Goal: Information Seeking & Learning: Learn about a topic

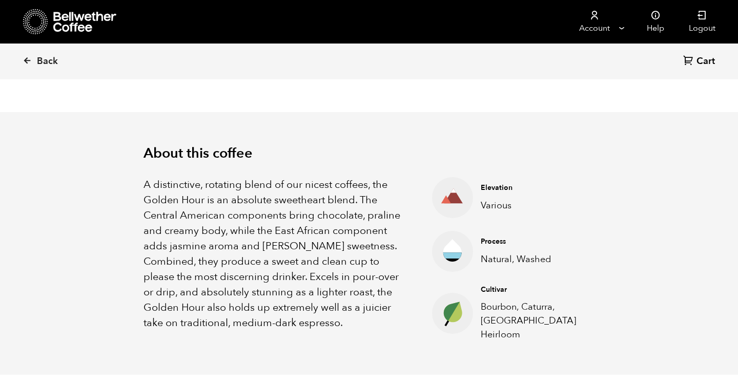
scroll to position [370, 0]
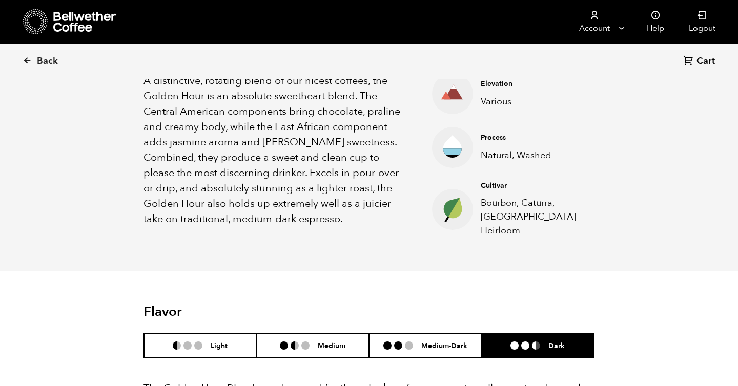
click at [159, 113] on p "A distinctive, rotating blend of our nicest coffees, the Golden Hour is an abso…" at bounding box center [274, 150] width 263 height 154
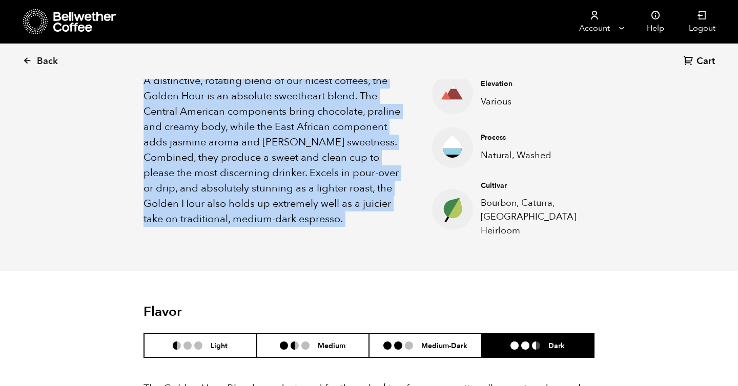
click at [159, 113] on p "A distinctive, rotating blend of our nicest coffees, the Golden Hour is an abso…" at bounding box center [274, 150] width 263 height 154
click at [160, 163] on p "A distinctive, rotating blend of our nicest coffees, the Golden Hour is an abso…" at bounding box center [274, 150] width 263 height 154
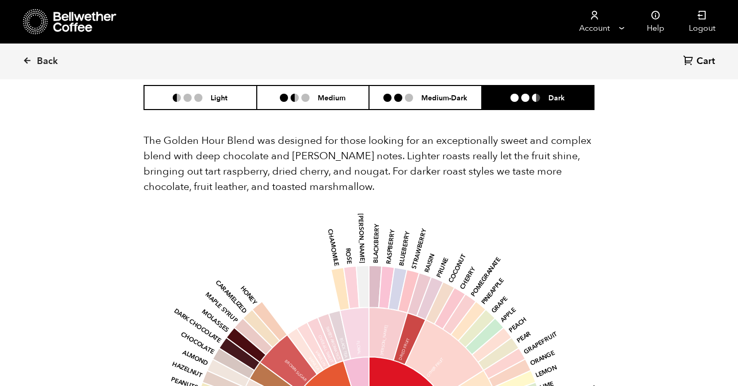
scroll to position [534, 0]
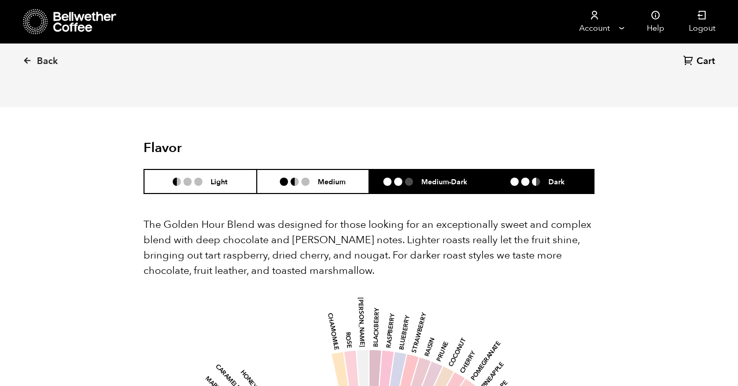
click at [446, 177] on h6 "Medium-Dark" at bounding box center [444, 181] width 46 height 9
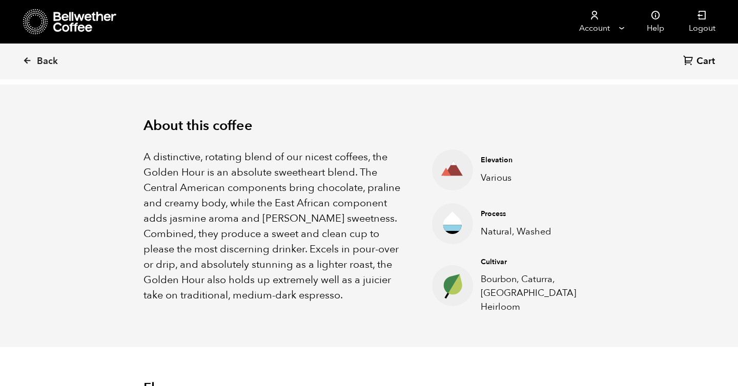
scroll to position [0, 0]
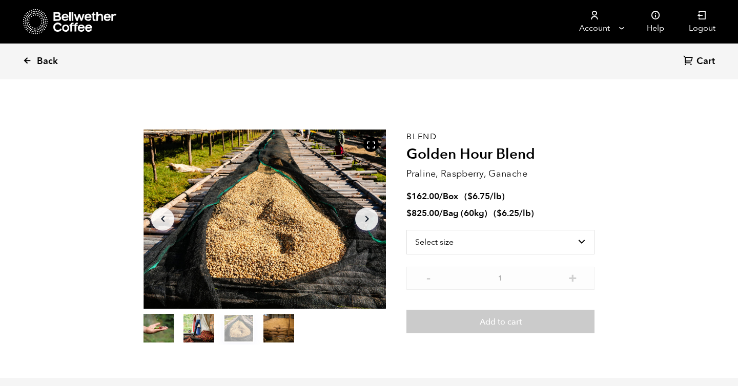
click at [31, 57] on icon at bounding box center [27, 60] width 9 height 9
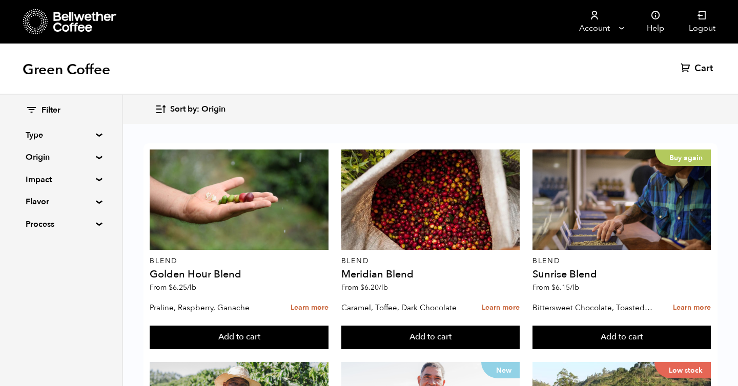
click at [425, 220] on div at bounding box center [430, 200] width 178 height 100
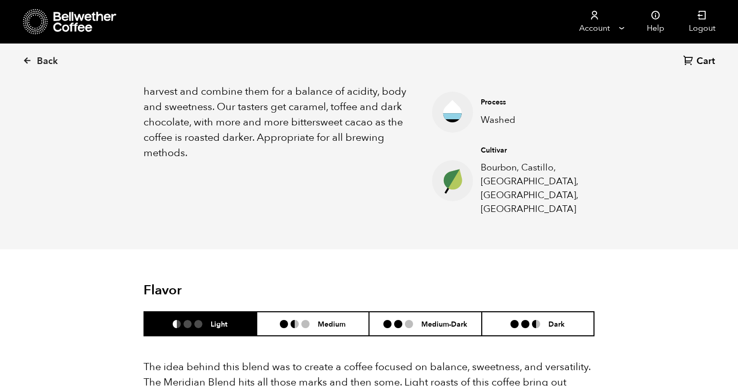
scroll to position [414, 0]
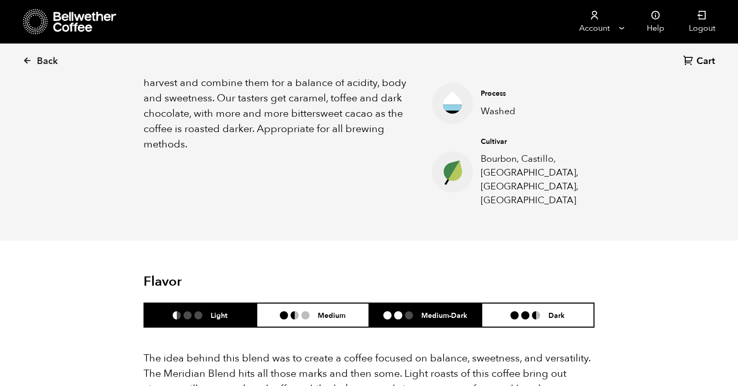
click at [436, 311] on h6 "Medium-Dark" at bounding box center [444, 315] width 46 height 9
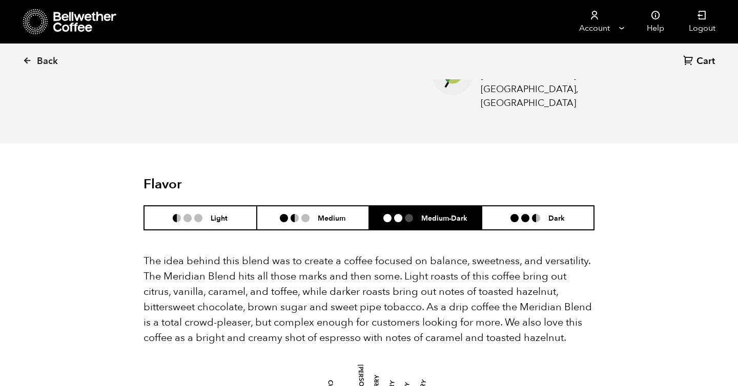
scroll to position [469, 0]
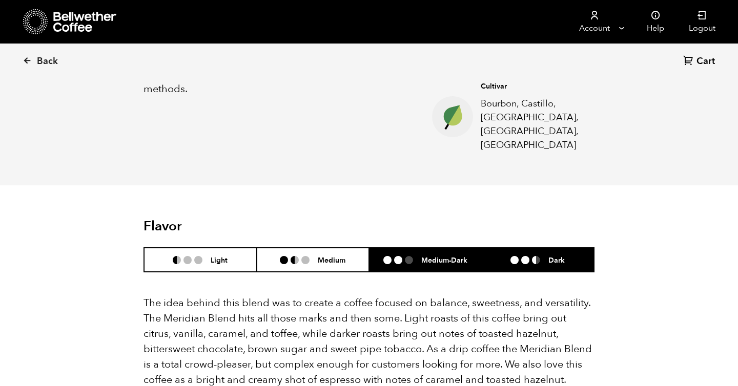
click at [576, 256] on li "Dark" at bounding box center [538, 260] width 113 height 24
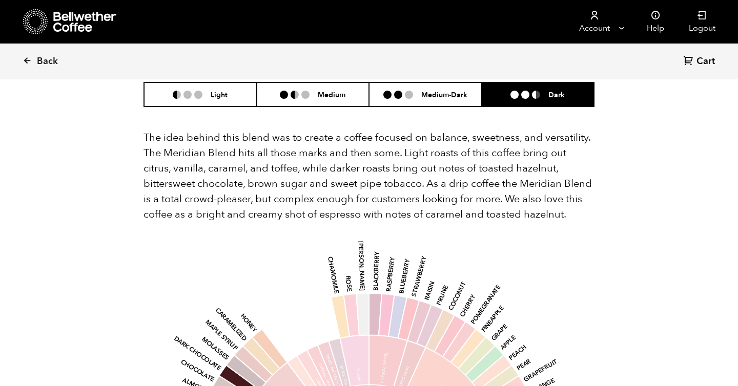
scroll to position [613, 0]
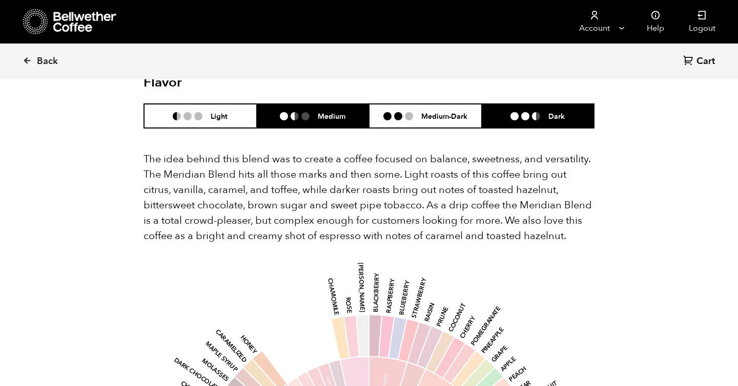
click at [347, 108] on li "Medium" at bounding box center [313, 116] width 113 height 24
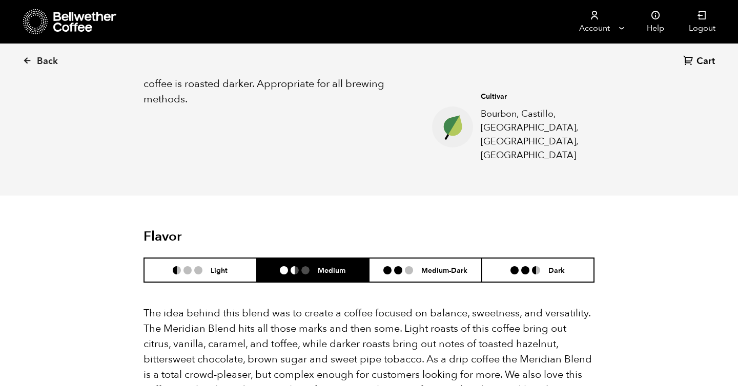
scroll to position [306, 0]
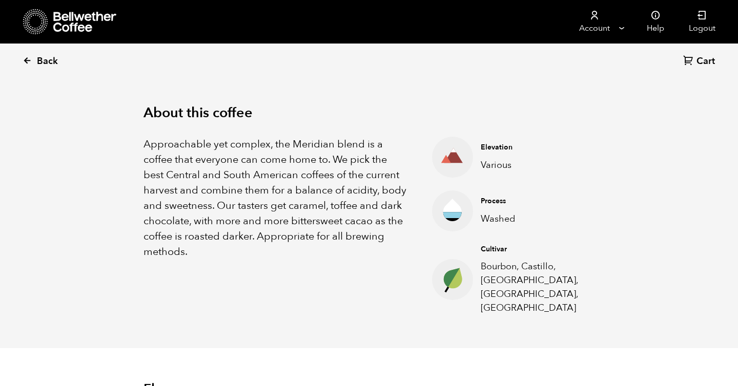
click at [54, 55] on span "Back" at bounding box center [47, 61] width 21 height 12
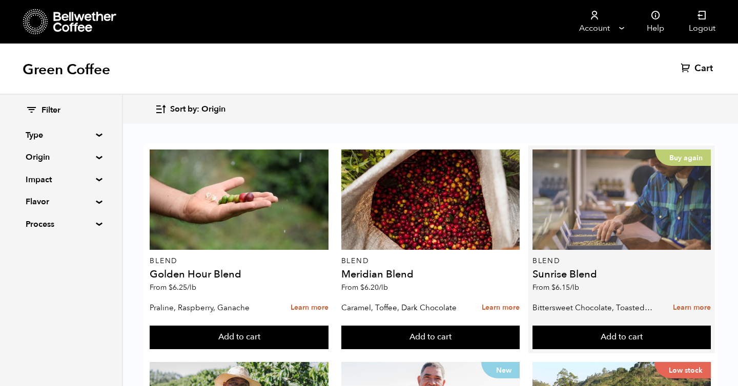
click at [599, 238] on div "Buy again" at bounding box center [621, 200] width 178 height 100
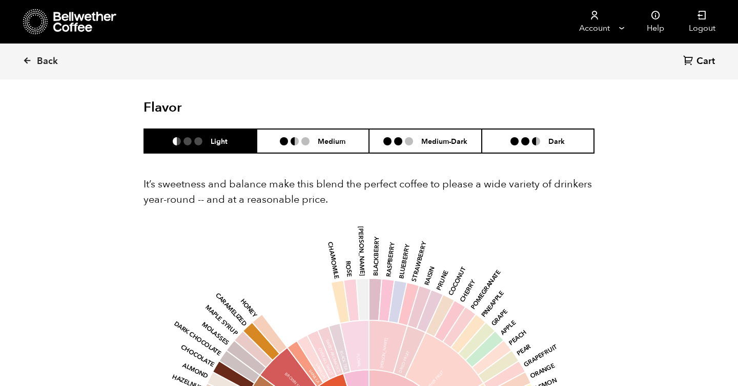
scroll to position [651, 0]
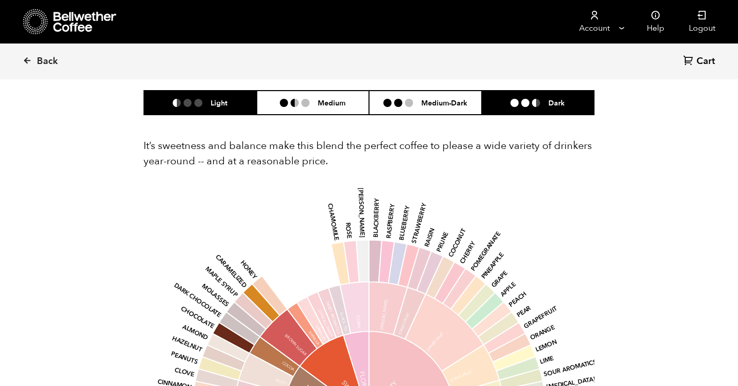
click at [535, 108] on li "Dark" at bounding box center [538, 103] width 113 height 24
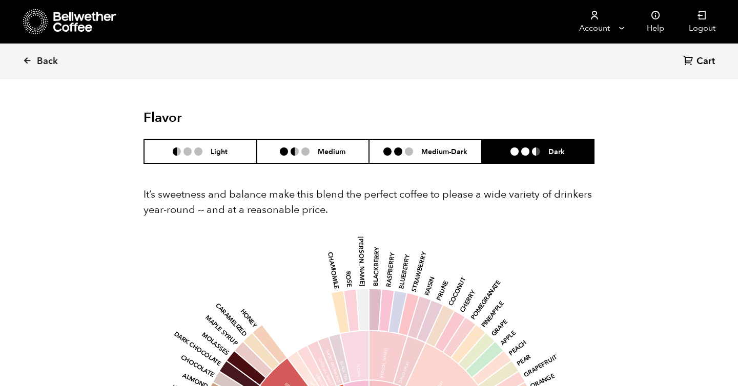
scroll to position [601, 0]
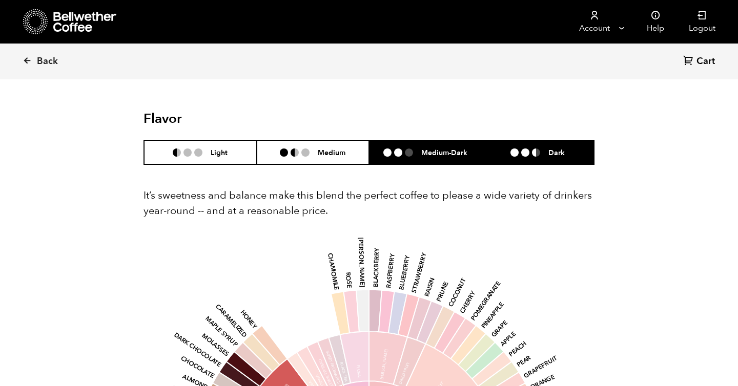
click at [438, 152] on h6 "Medium-Dark" at bounding box center [444, 152] width 46 height 9
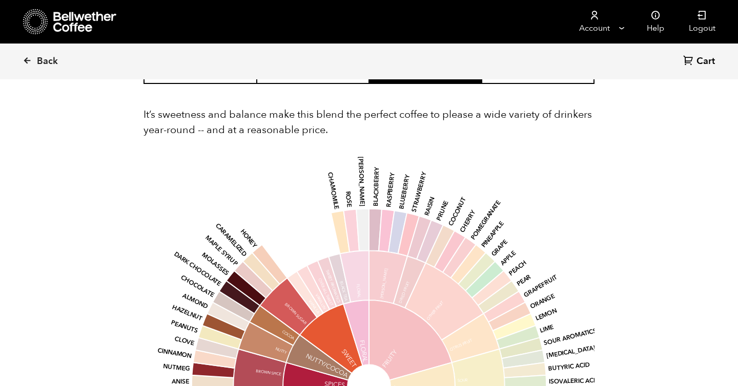
scroll to position [574, 0]
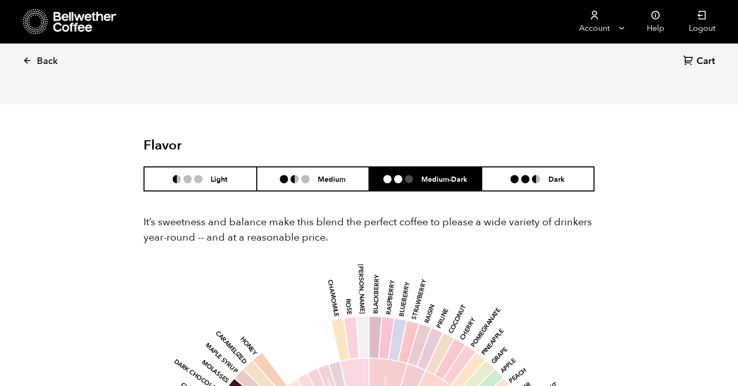
click at [280, 239] on p "It’s sweetness and balance make this blend the perfect coffee to please a wide …" at bounding box center [368, 230] width 451 height 31
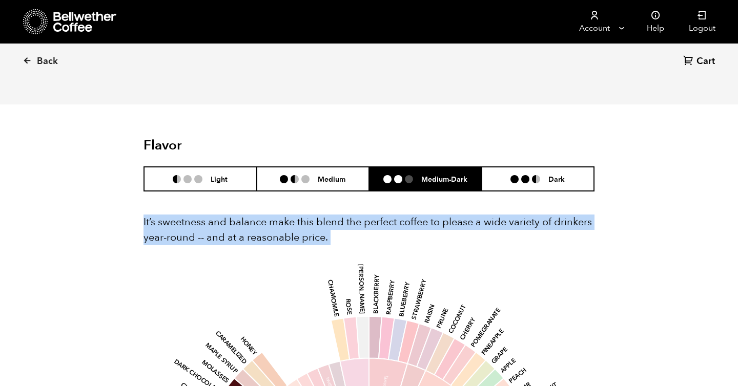
click at [280, 239] on p "It’s sweetness and balance make this blend the perfect coffee to please a wide …" at bounding box center [368, 230] width 451 height 31
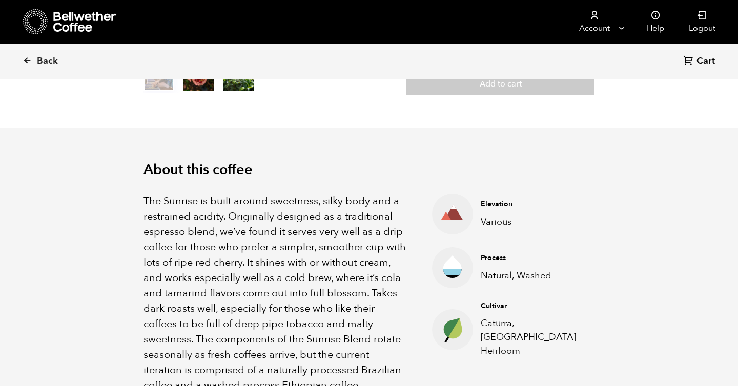
scroll to position [249, 0]
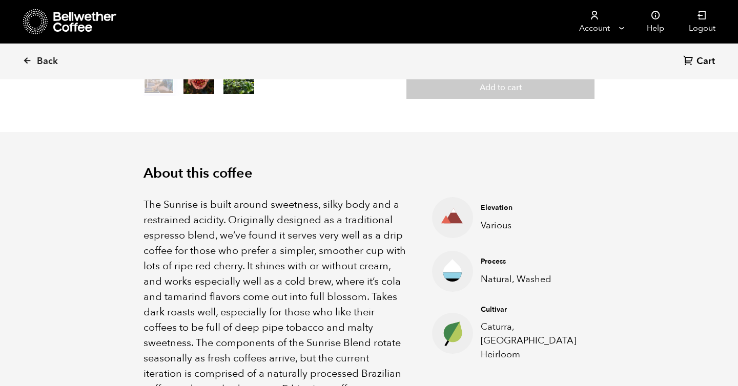
drag, startPoint x: 271, startPoint y: 216, endPoint x: 274, endPoint y: 241, distance: 25.8
click at [273, 232] on p "The Sunrise is built around sweetness, silky body and a restrained acidity. Ori…" at bounding box center [274, 297] width 263 height 200
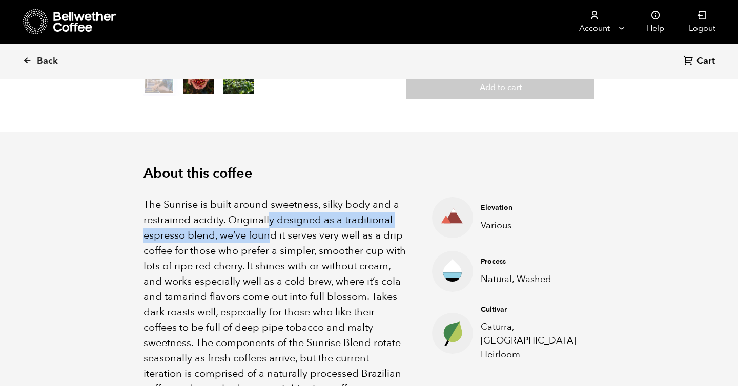
click at [274, 241] on p "The Sunrise is built around sweetness, silky body and a restrained acidity. Ori…" at bounding box center [274, 297] width 263 height 200
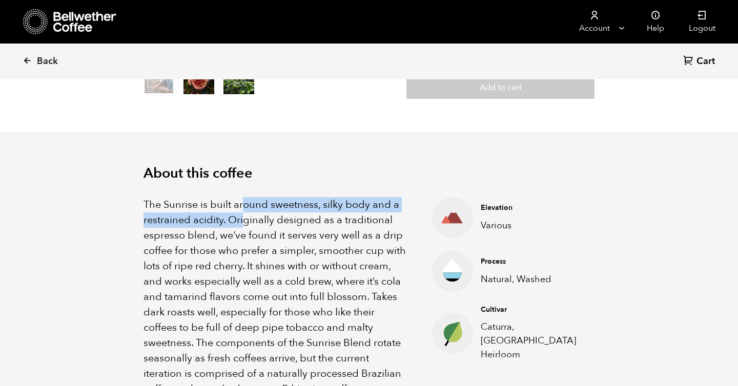
drag, startPoint x: 244, startPoint y: 207, endPoint x: 244, endPoint y: 225, distance: 17.9
click at [244, 225] on p "The Sunrise is built around sweetness, silky body and a restrained acidity. Ori…" at bounding box center [274, 297] width 263 height 200
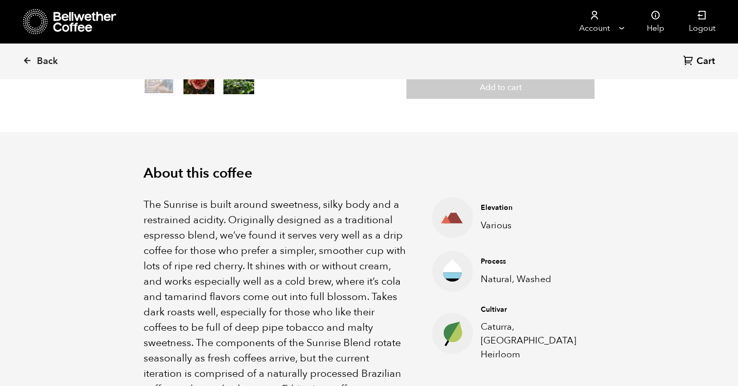
drag, startPoint x: 225, startPoint y: 234, endPoint x: 229, endPoint y: 252, distance: 18.4
click at [229, 251] on p "The Sunrise is built around sweetness, silky body and a restrained acidity. Ori…" at bounding box center [274, 297] width 263 height 200
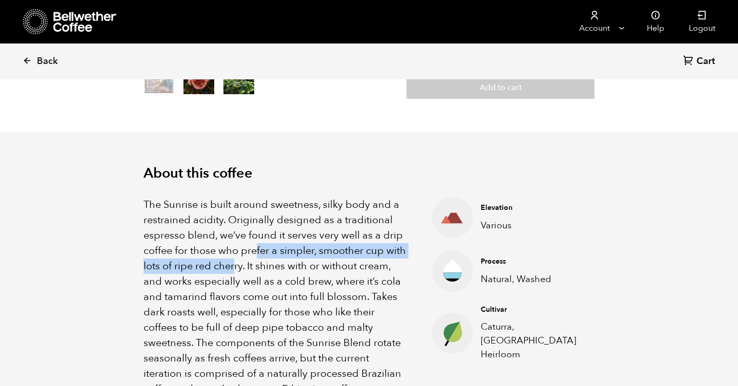
drag, startPoint x: 254, startPoint y: 254, endPoint x: 257, endPoint y: 276, distance: 22.7
click at [257, 276] on p "The Sunrise is built around sweetness, silky body and a restrained acidity. Ori…" at bounding box center [274, 297] width 263 height 200
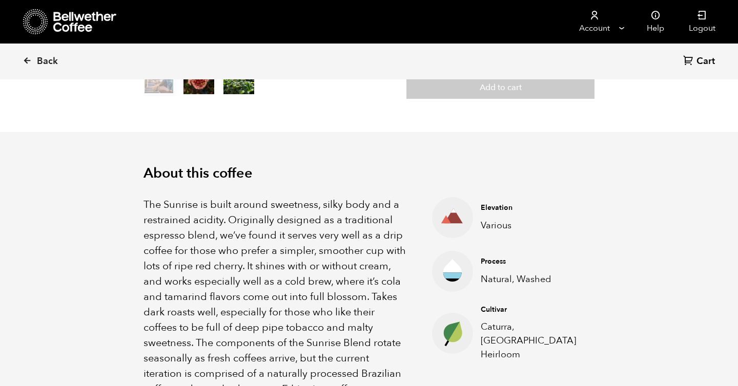
click at [264, 296] on p "The Sunrise is built around sweetness, silky body and a restrained acidity. Ori…" at bounding box center [274, 297] width 263 height 200
drag, startPoint x: 207, startPoint y: 266, endPoint x: 214, endPoint y: 286, distance: 21.9
click at [214, 286] on p "The Sunrise is built around sweetness, silky body and a restrained acidity. Ori…" at bounding box center [274, 297] width 263 height 200
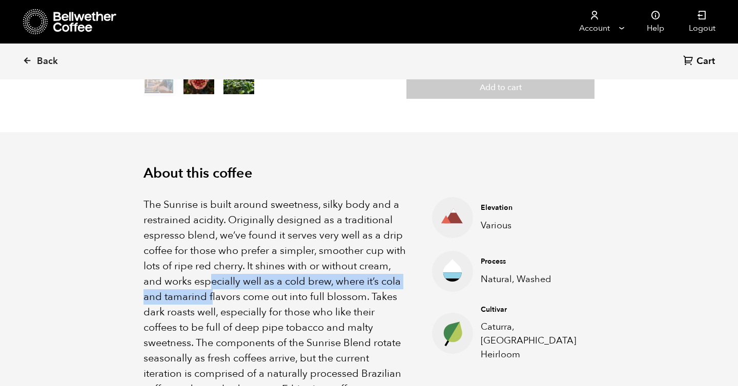
drag, startPoint x: 245, startPoint y: 283, endPoint x: 249, endPoint y: 297, distance: 14.8
click at [249, 297] on p "The Sunrise is built around sweetness, silky body and a restrained acidity. Ori…" at bounding box center [274, 297] width 263 height 200
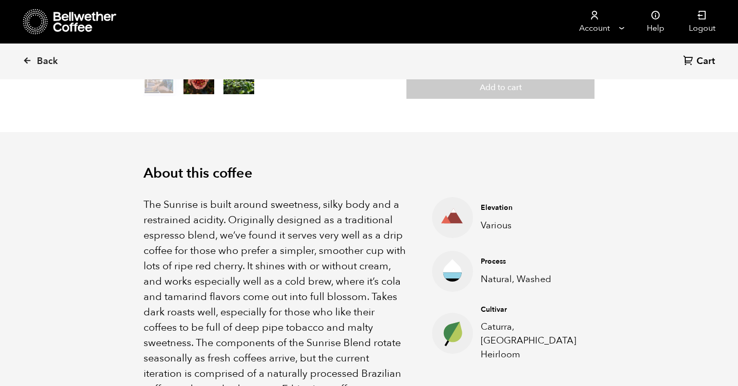
drag, startPoint x: 287, startPoint y: 301, endPoint x: 288, endPoint y: 311, distance: 9.8
click at [288, 311] on p "The Sunrise is built around sweetness, silky body and a restrained acidity. Ori…" at bounding box center [274, 297] width 263 height 200
drag, startPoint x: 316, startPoint y: 318, endPoint x: 318, endPoint y: 330, distance: 11.5
click at [317, 323] on p "The Sunrise is built around sweetness, silky body and a restrained acidity. Ori…" at bounding box center [274, 297] width 263 height 200
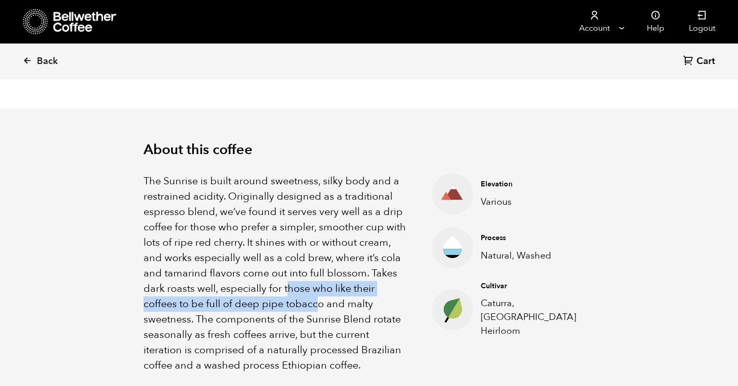
scroll to position [274, 0]
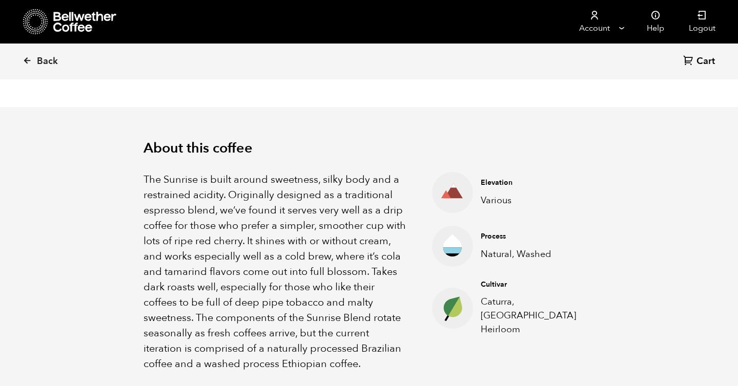
drag, startPoint x: 239, startPoint y: 323, endPoint x: 245, endPoint y: 334, distance: 12.8
click at [244, 332] on p "The Sunrise is built around sweetness, silky body and a restrained acidity. Ori…" at bounding box center [274, 272] width 263 height 200
drag, startPoint x: 287, startPoint y: 337, endPoint x: 295, endPoint y: 348, distance: 14.1
click at [293, 344] on p "The Sunrise is built around sweetness, silky body and a restrained acidity. Ori…" at bounding box center [274, 272] width 263 height 200
drag, startPoint x: 325, startPoint y: 352, endPoint x: 333, endPoint y: 358, distance: 10.2
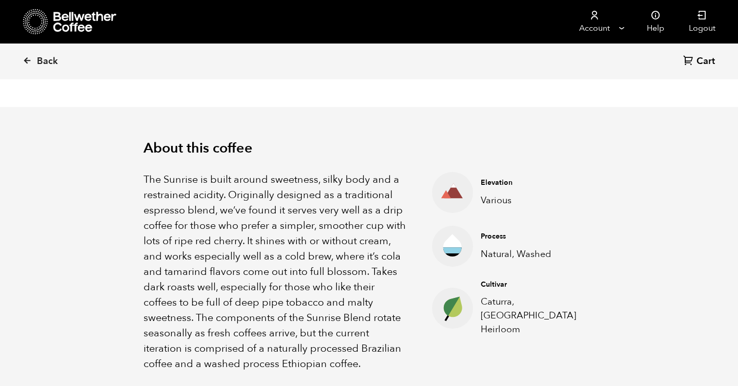
click at [332, 358] on p "The Sunrise is built around sweetness, silky body and a restrained acidity. Ori…" at bounding box center [274, 272] width 263 height 200
click at [41, 58] on span "Back" at bounding box center [47, 61] width 21 height 12
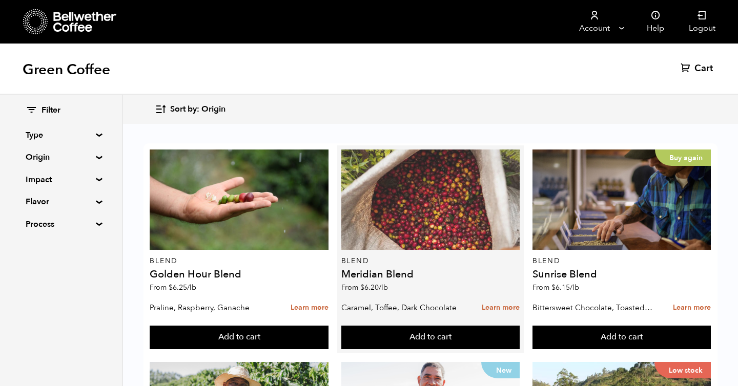
click at [387, 205] on div at bounding box center [430, 200] width 178 height 100
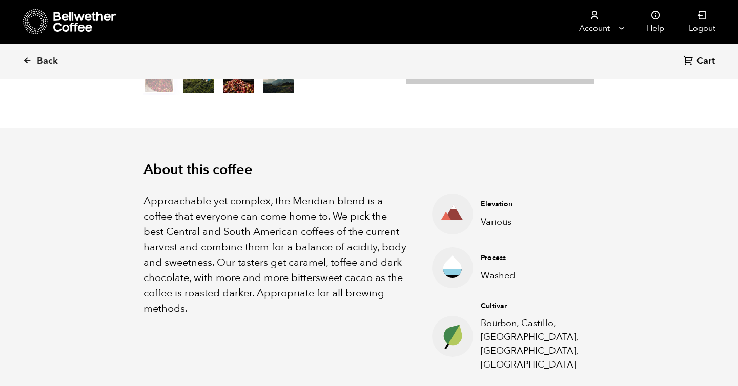
scroll to position [252, 0]
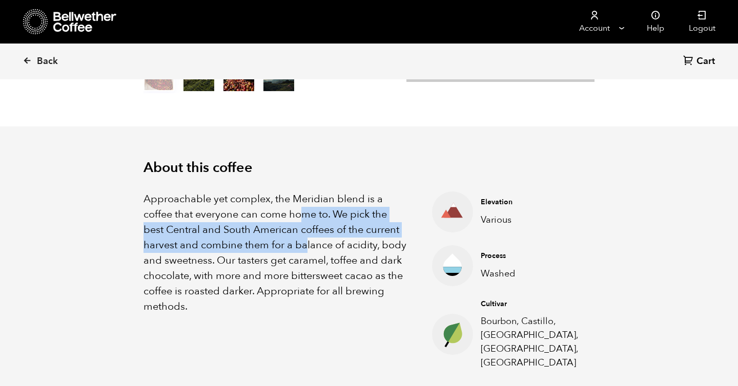
drag, startPoint x: 304, startPoint y: 215, endPoint x: 305, endPoint y: 241, distance: 26.7
click at [305, 241] on p "Approachable yet complex, the Meridian blend is a coffee that everyone can come…" at bounding box center [274, 253] width 263 height 123
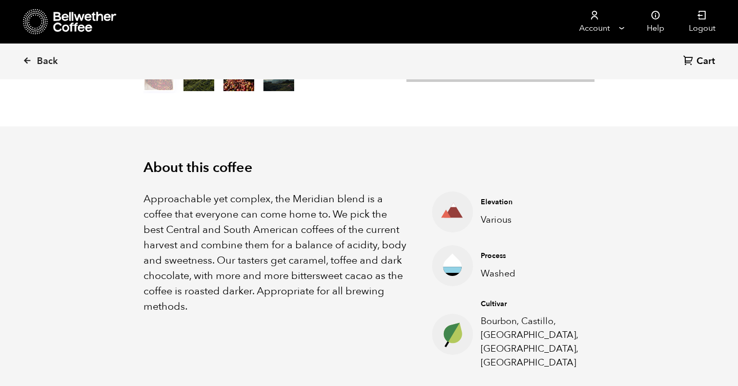
click at [312, 286] on p "Approachable yet complex, the Meridian blend is a coffee that everyone can come…" at bounding box center [274, 253] width 263 height 123
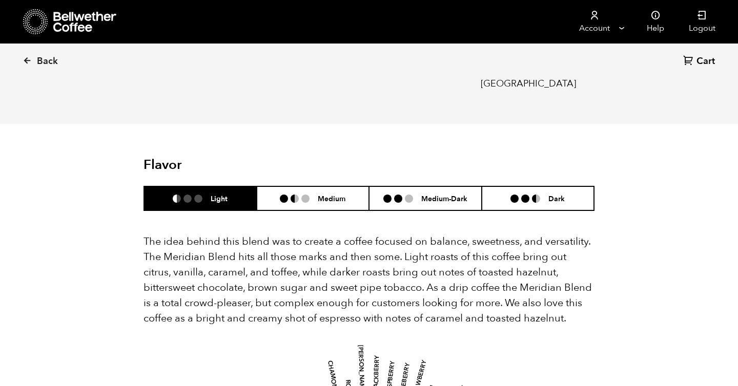
scroll to position [536, 0]
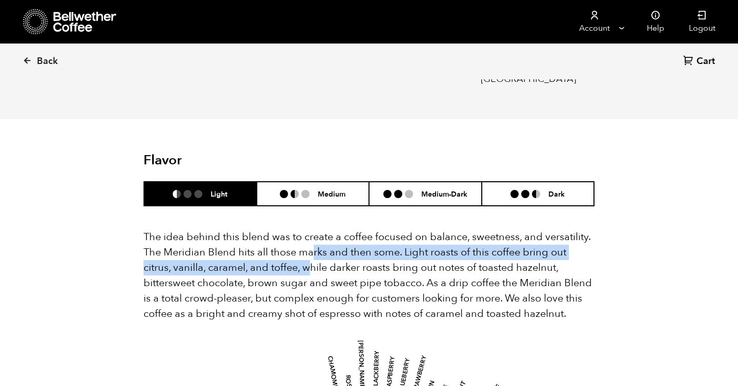
drag, startPoint x: 311, startPoint y: 242, endPoint x: 311, endPoint y: 265, distance: 23.1
click at [311, 264] on p "The idea behind this blend was to create a coffee focused on balance, sweetness…" at bounding box center [368, 276] width 451 height 92
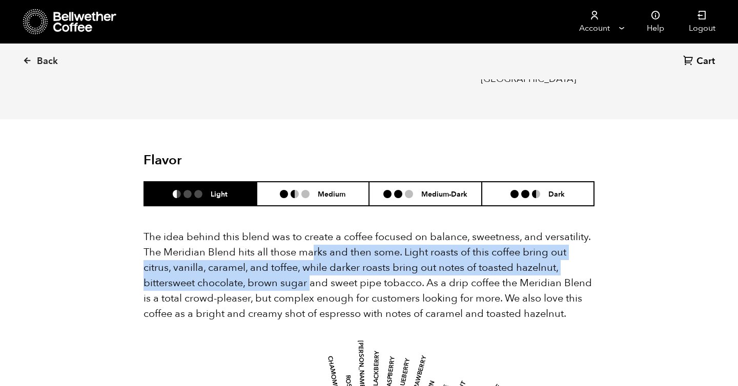
click at [311, 265] on p "The idea behind this blend was to create a coffee focused on balance, sweetness…" at bounding box center [368, 276] width 451 height 92
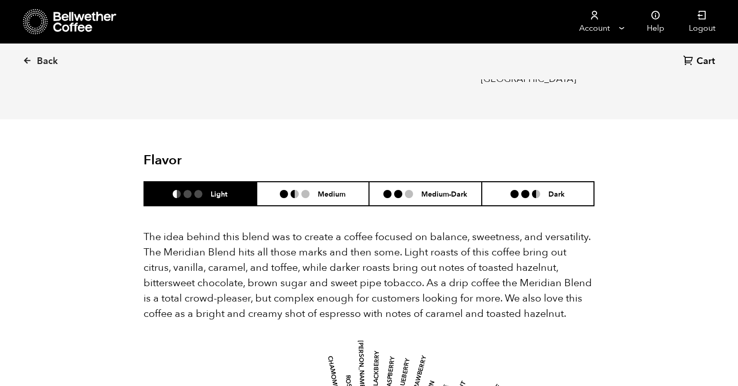
drag, startPoint x: 311, startPoint y: 265, endPoint x: 315, endPoint y: 286, distance: 21.4
click at [315, 286] on p "The idea behind this blend was to create a coffee focused on balance, sweetness…" at bounding box center [368, 276] width 451 height 92
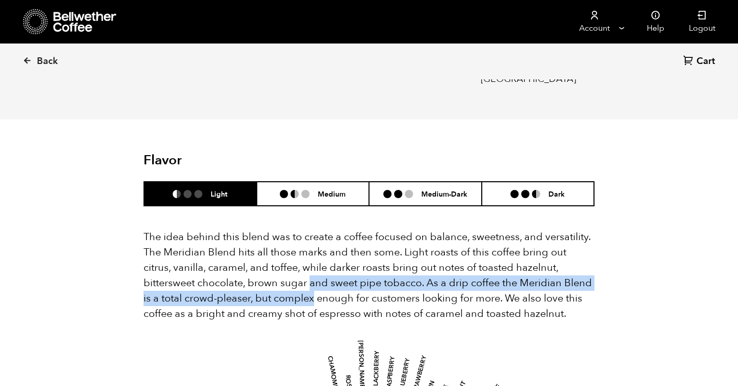
click at [315, 286] on p "The idea behind this blend was to create a coffee focused on balance, sweetness…" at bounding box center [368, 276] width 451 height 92
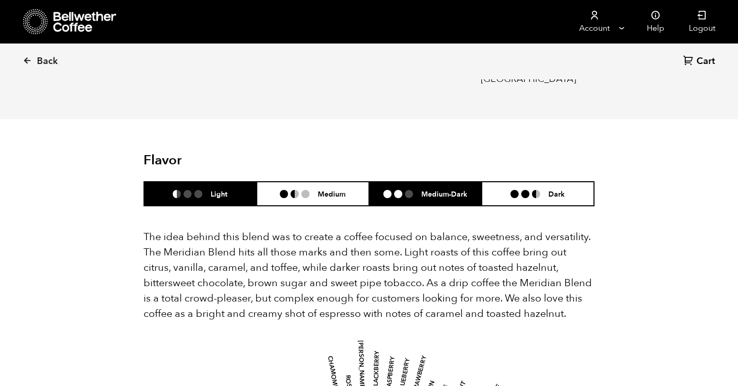
click at [461, 190] on h6 "Medium-Dark" at bounding box center [444, 194] width 46 height 9
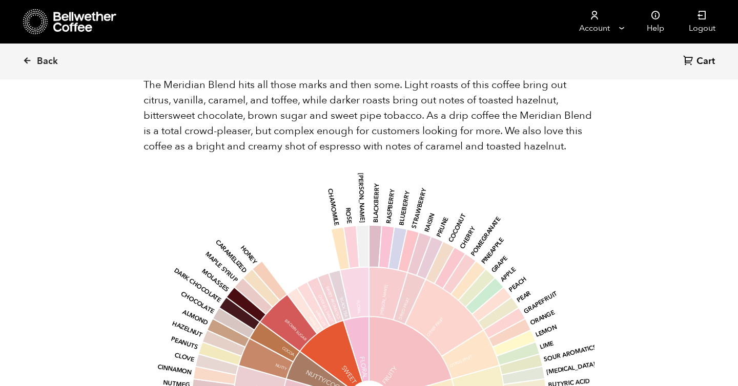
scroll to position [712, 0]
